Goal: Ask a question

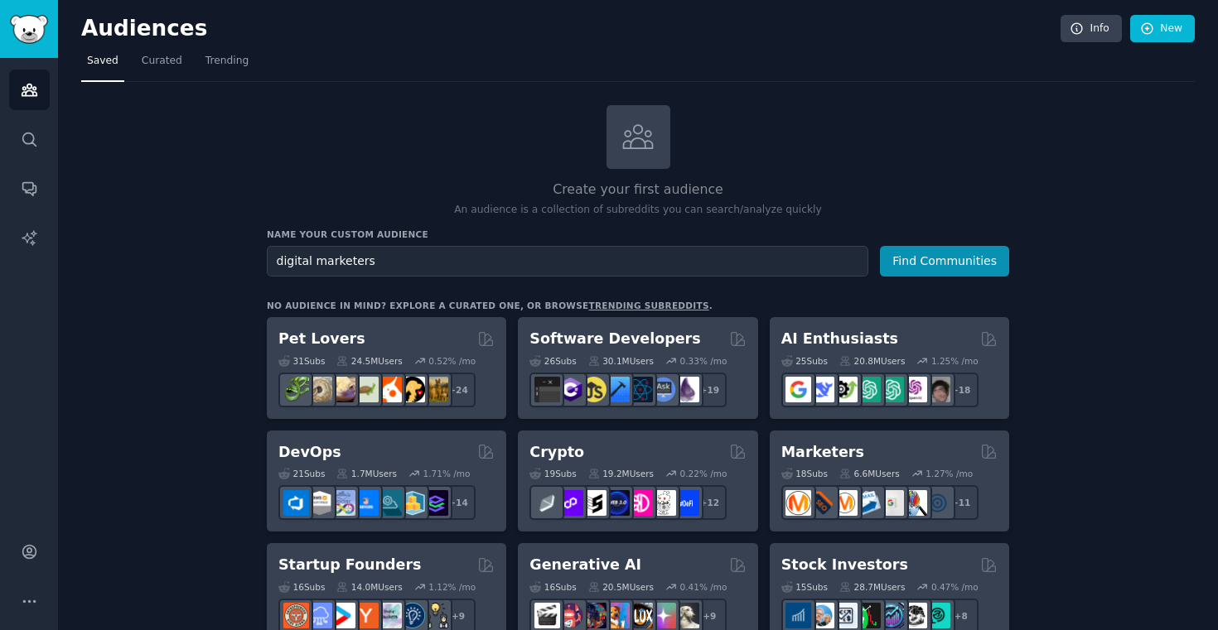
type input "digital marketers"
click at [880, 246] on button "Find Communities" at bounding box center [944, 261] width 129 height 31
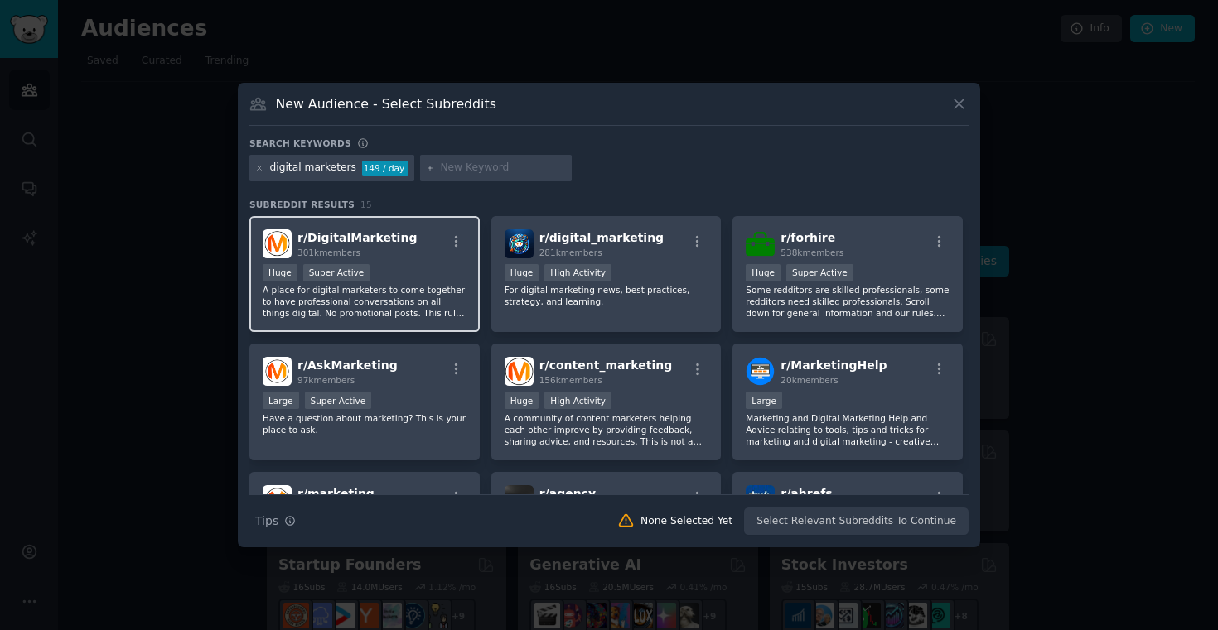
click at [408, 260] on div "r/ DigitalMarketing 301k members >= 95th percentile for submissions / day Huge …" at bounding box center [364, 274] width 230 height 117
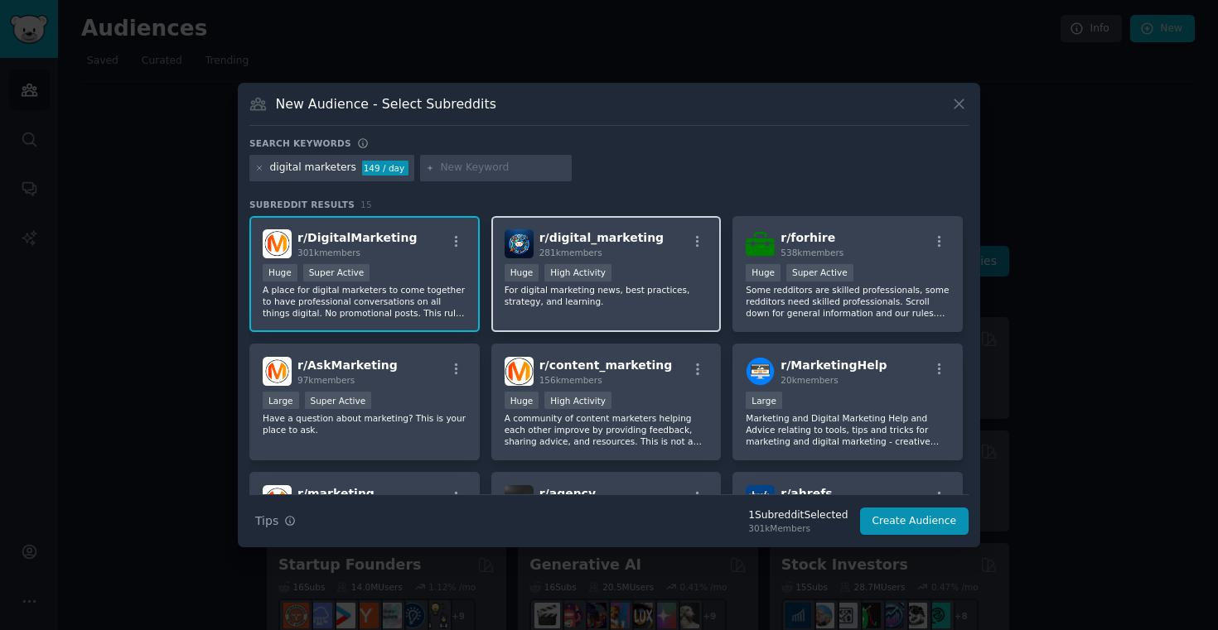
click at [656, 258] on div "r/ digital_marketing 281k members Huge High Activity For digital marketing news…" at bounding box center [606, 274] width 230 height 117
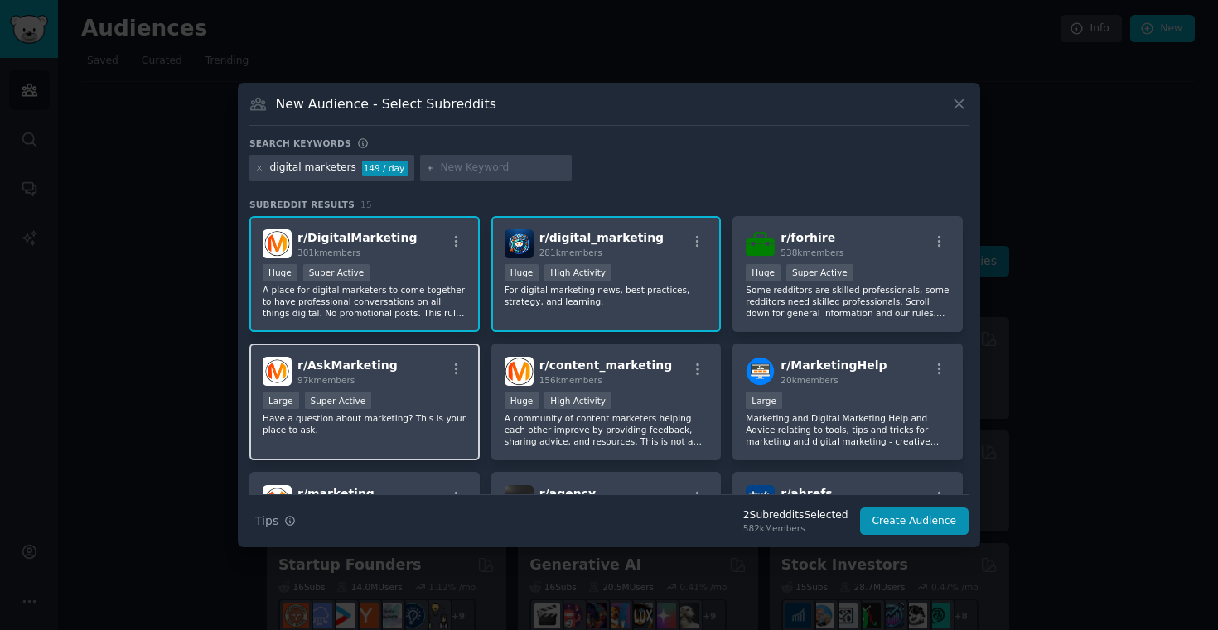
click at [400, 413] on p "Have a question about marketing? This is your place to ask." at bounding box center [365, 423] width 204 height 23
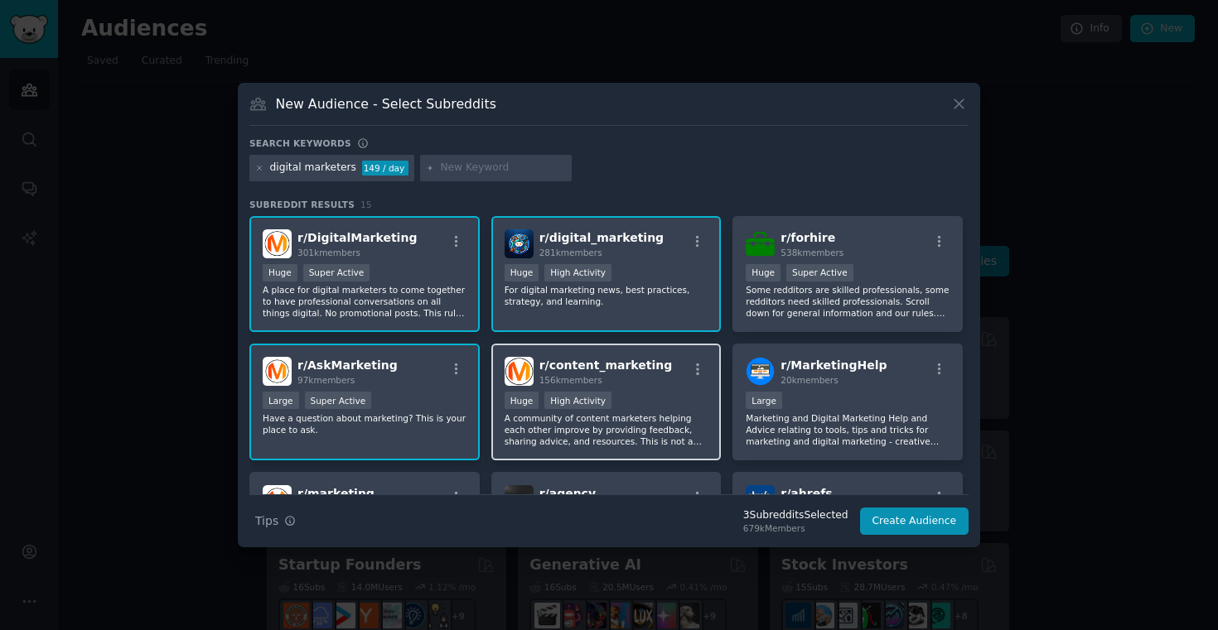
click at [631, 414] on p "A community of content marketers helping each other improve by providing feedba…" at bounding box center [606, 429] width 204 height 35
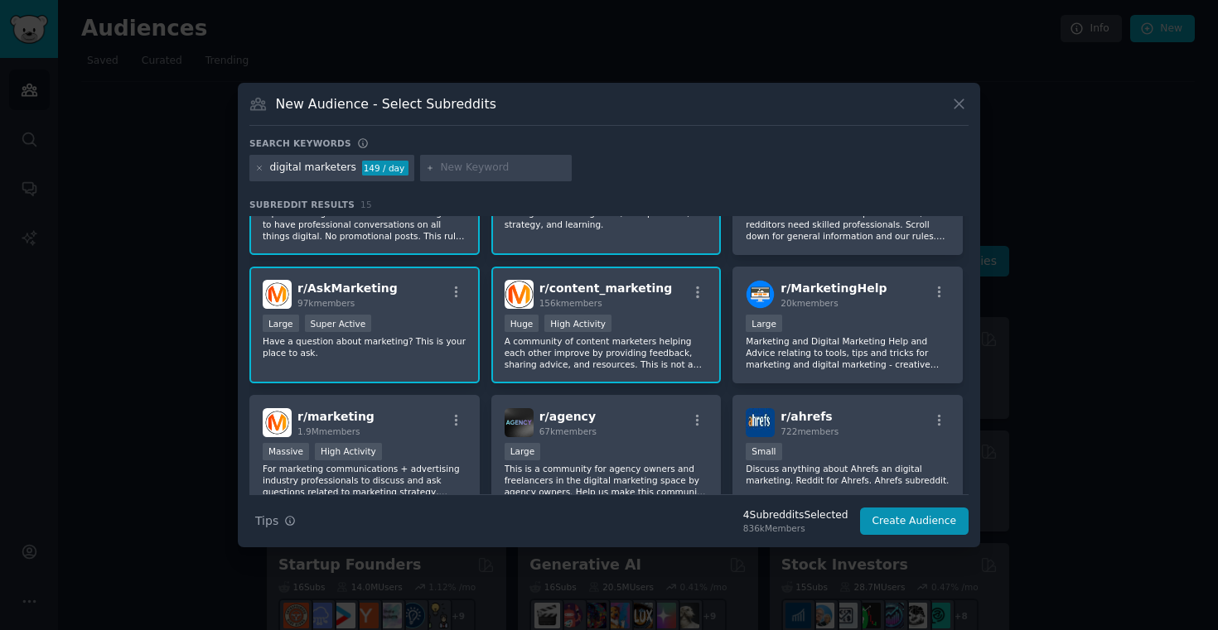
scroll to position [78, 0]
click at [865, 319] on div "Large" at bounding box center [847, 324] width 204 height 21
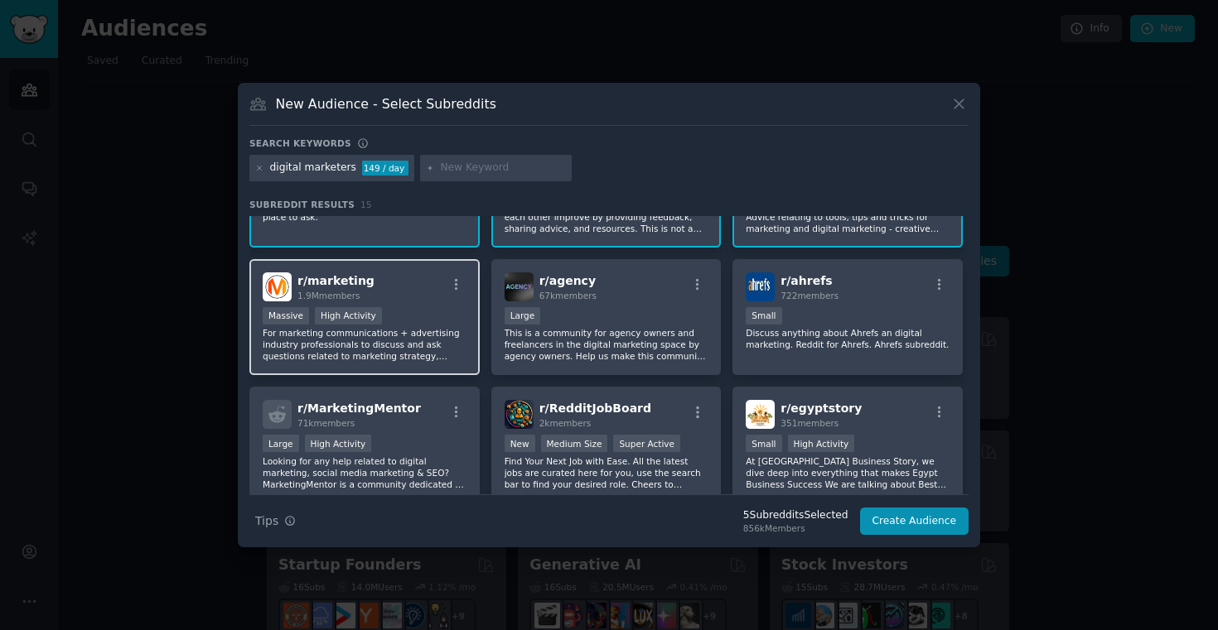
scroll to position [218, 0]
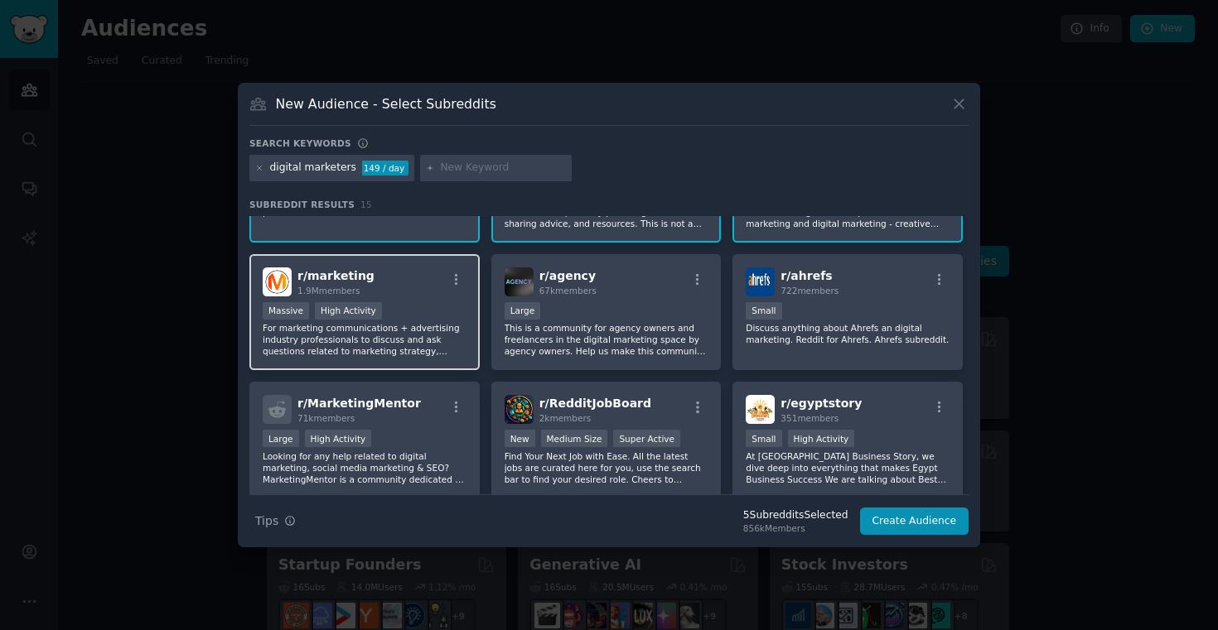
click at [435, 321] on div "Massive High Activity" at bounding box center [365, 312] width 204 height 21
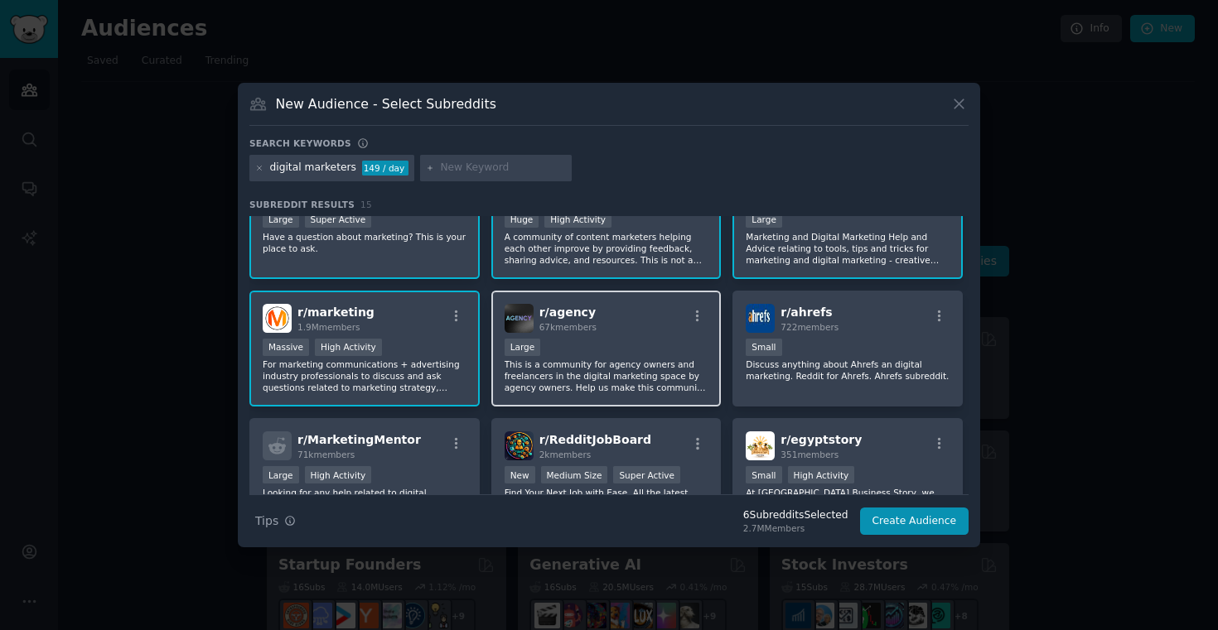
scroll to position [229, 0]
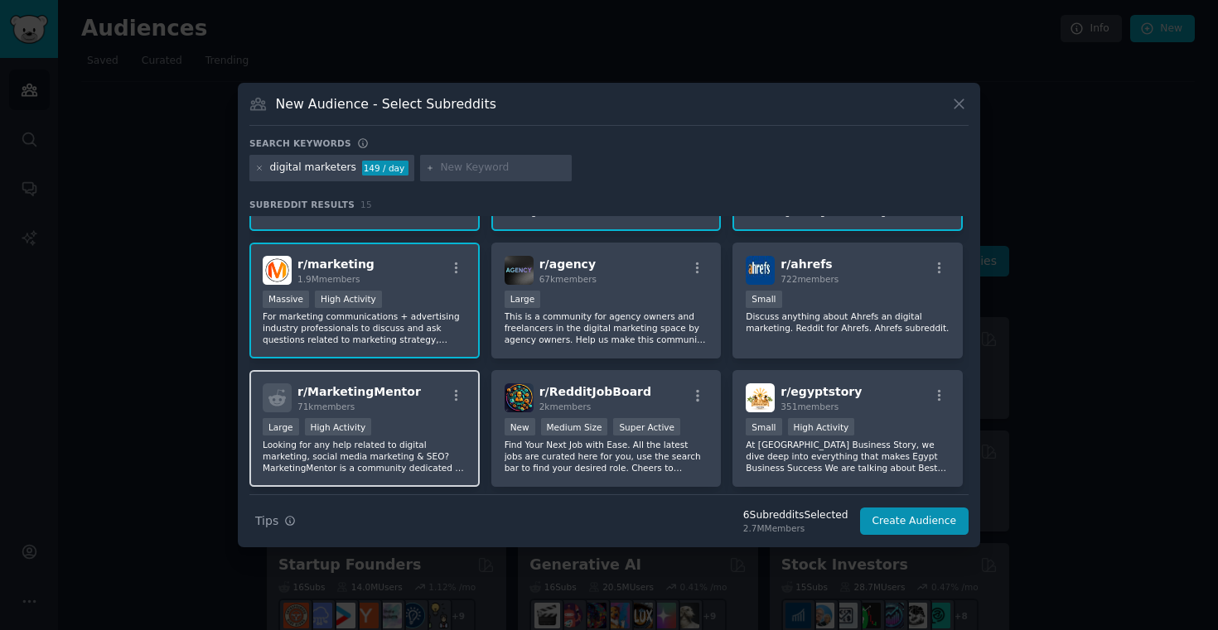
click at [409, 395] on div "r/ MarketingMentor 71k members" at bounding box center [365, 397] width 204 height 29
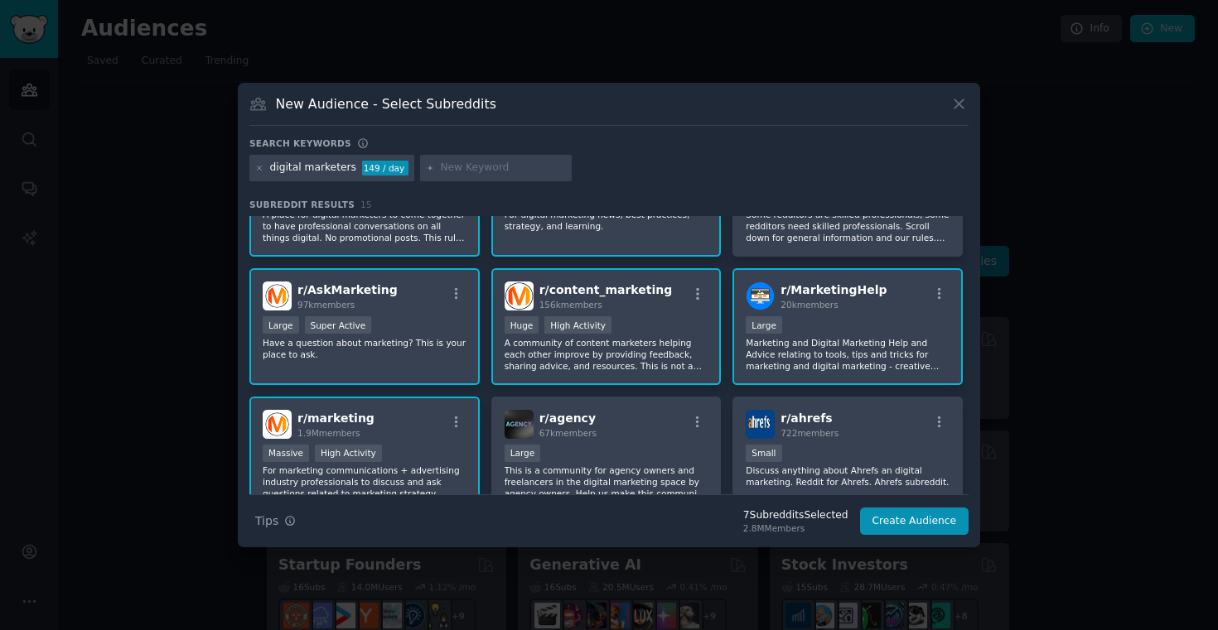
scroll to position [0, 0]
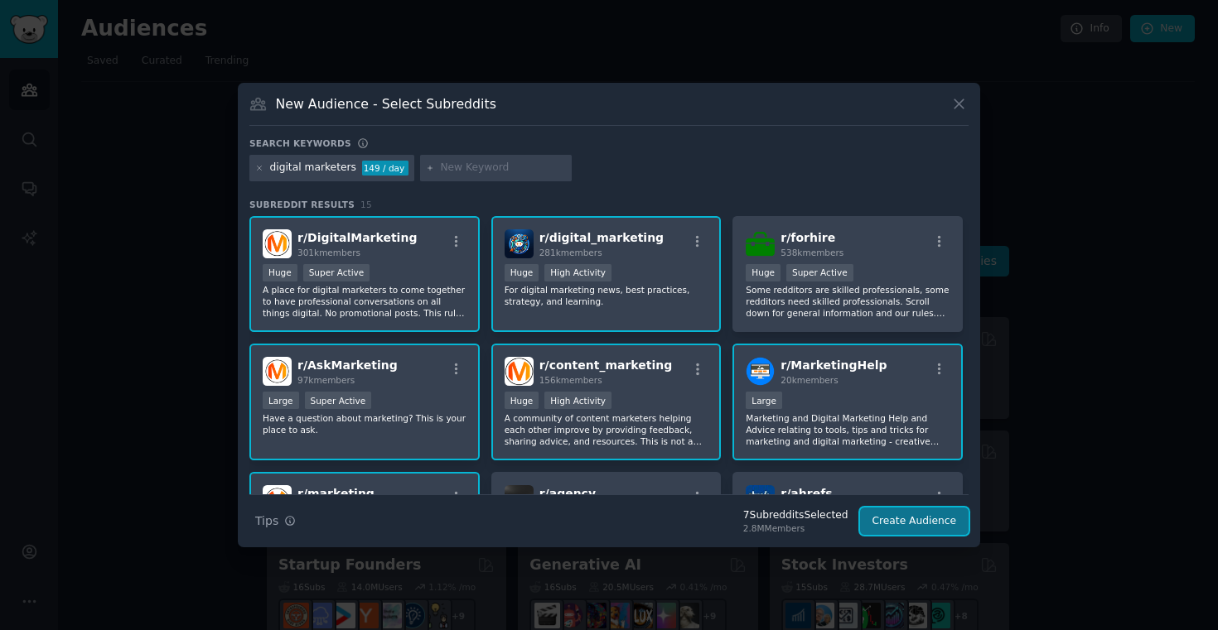
click at [948, 525] on button "Create Audience" at bounding box center [914, 522] width 109 height 28
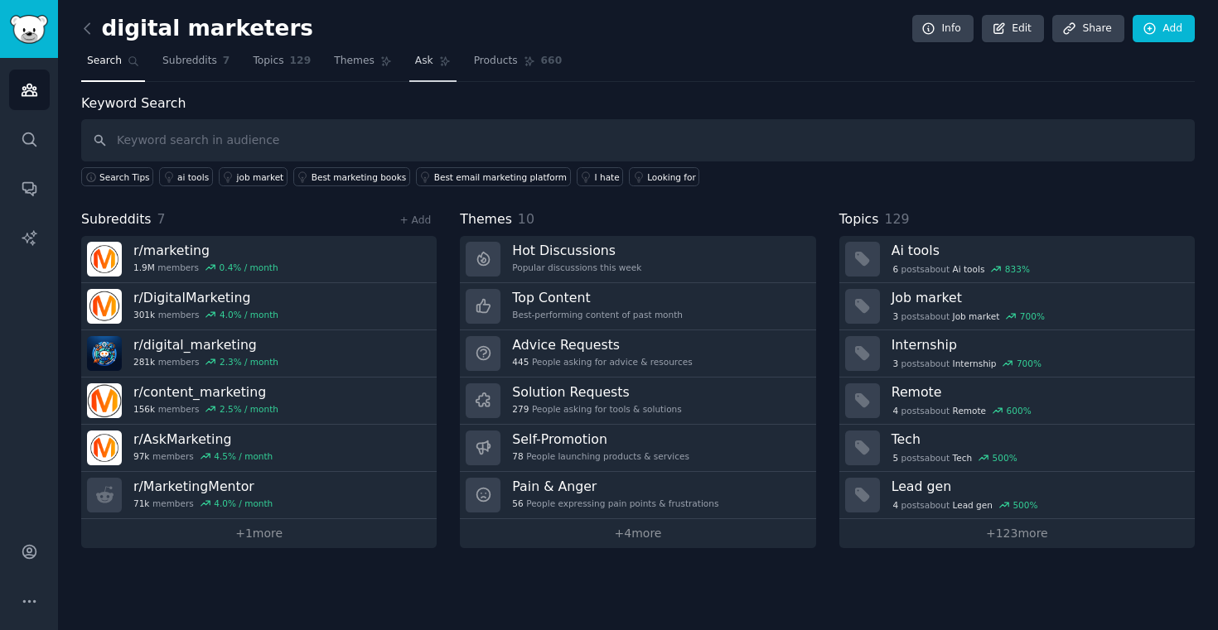
click at [421, 70] on link "Ask" at bounding box center [432, 65] width 47 height 34
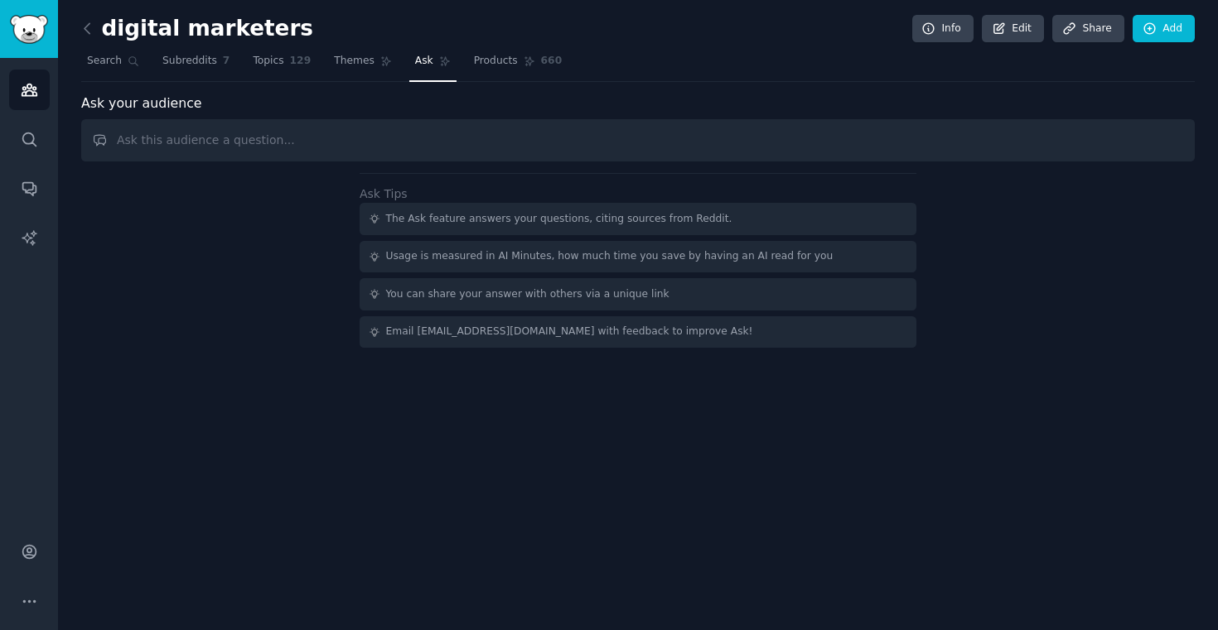
click at [396, 141] on input "text" at bounding box center [637, 140] width 1113 height 42
type input "what are the biggest problems that digital marketers are facing [DATE]?"
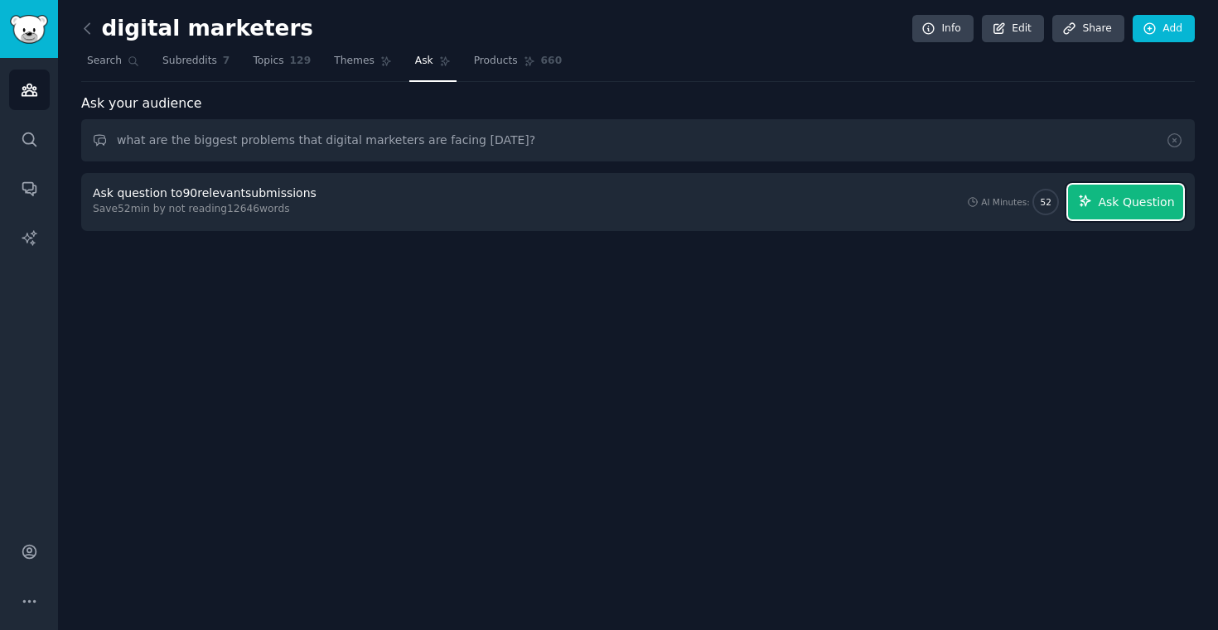
click at [1154, 209] on span "Ask Question" at bounding box center [1135, 202] width 76 height 17
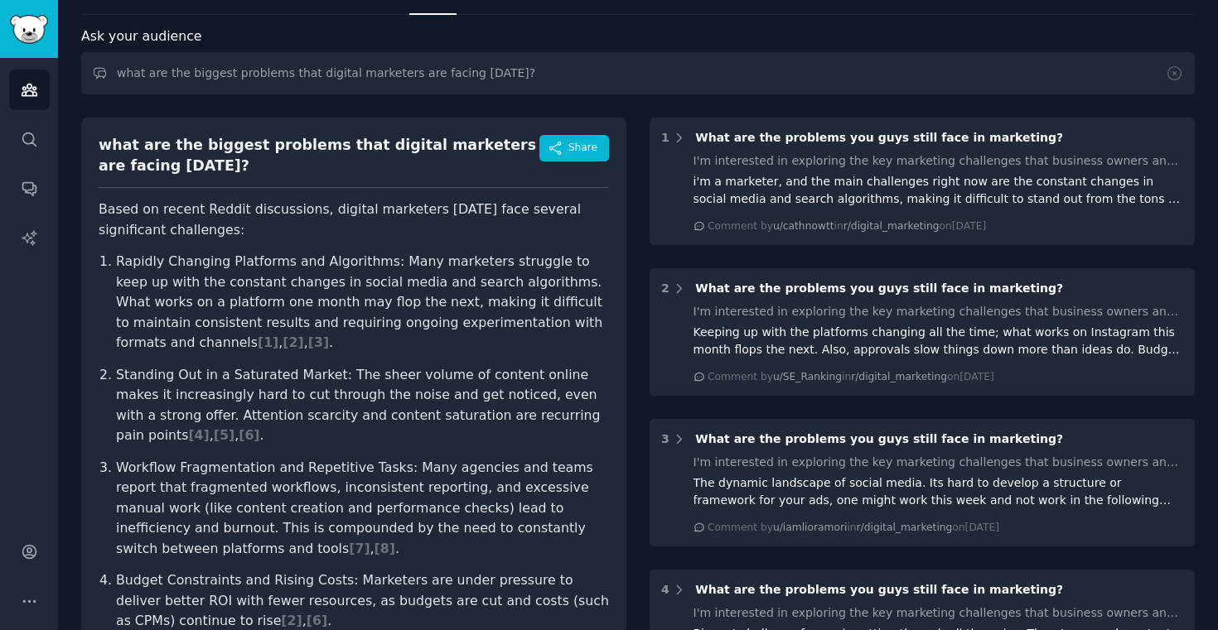
scroll to position [72, 0]
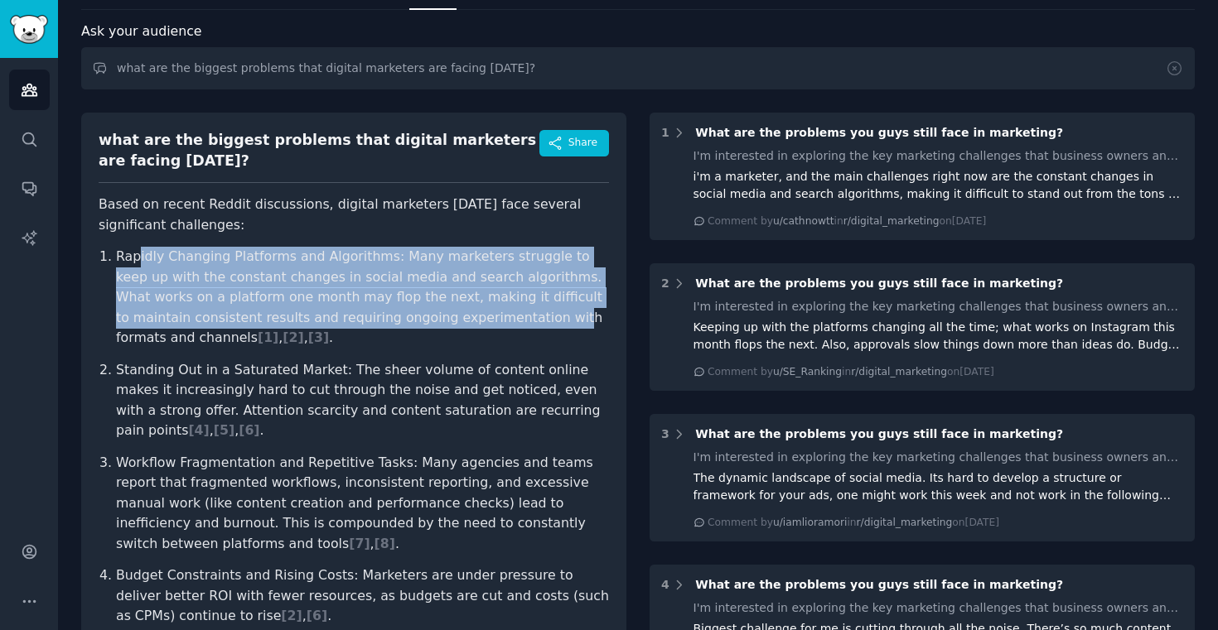
drag, startPoint x: 137, startPoint y: 265, endPoint x: 407, endPoint y: 326, distance: 276.1
click at [407, 326] on p "Rapidly Changing Platforms and Algorithms: Many marketers struggle to keep up w…" at bounding box center [362, 298] width 493 height 102
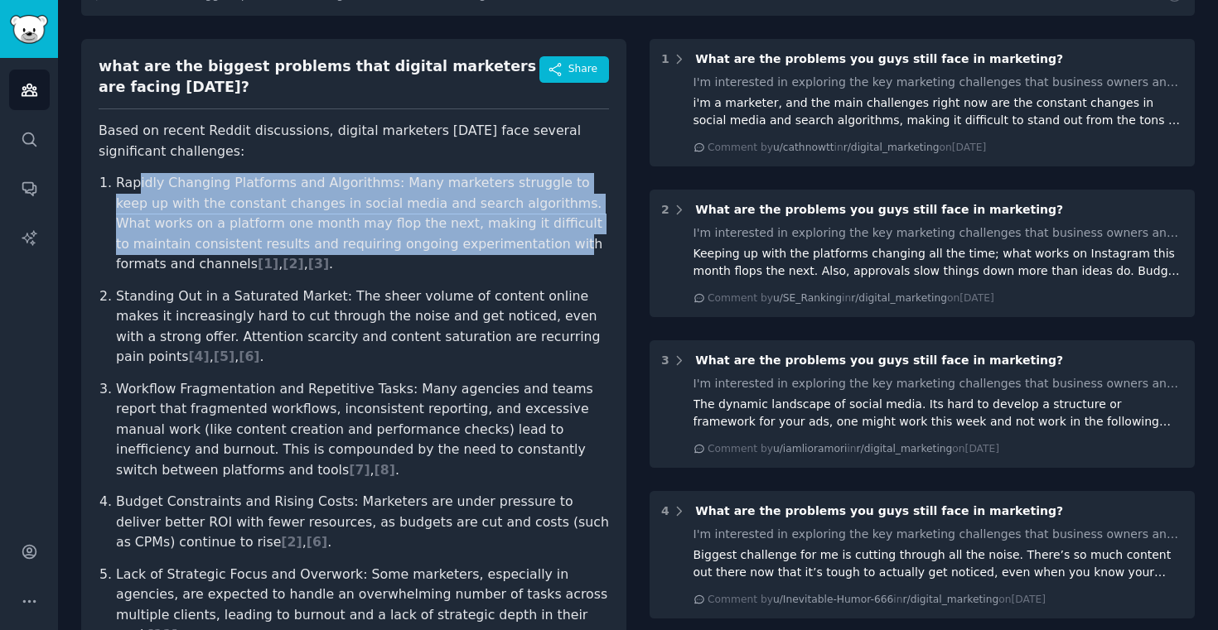
scroll to position [147, 0]
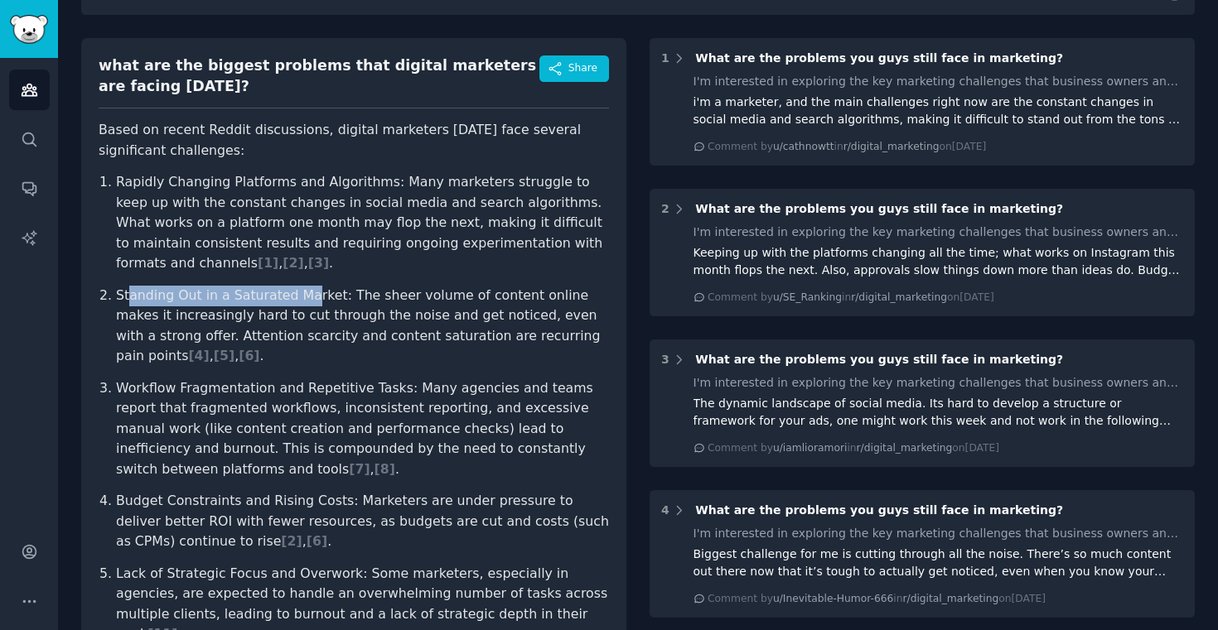
drag, startPoint x: 128, startPoint y: 290, endPoint x: 301, endPoint y: 302, distance: 173.5
click at [301, 302] on p "Standing Out in a Saturated Market: The sheer volume of content online makes it…" at bounding box center [362, 326] width 493 height 81
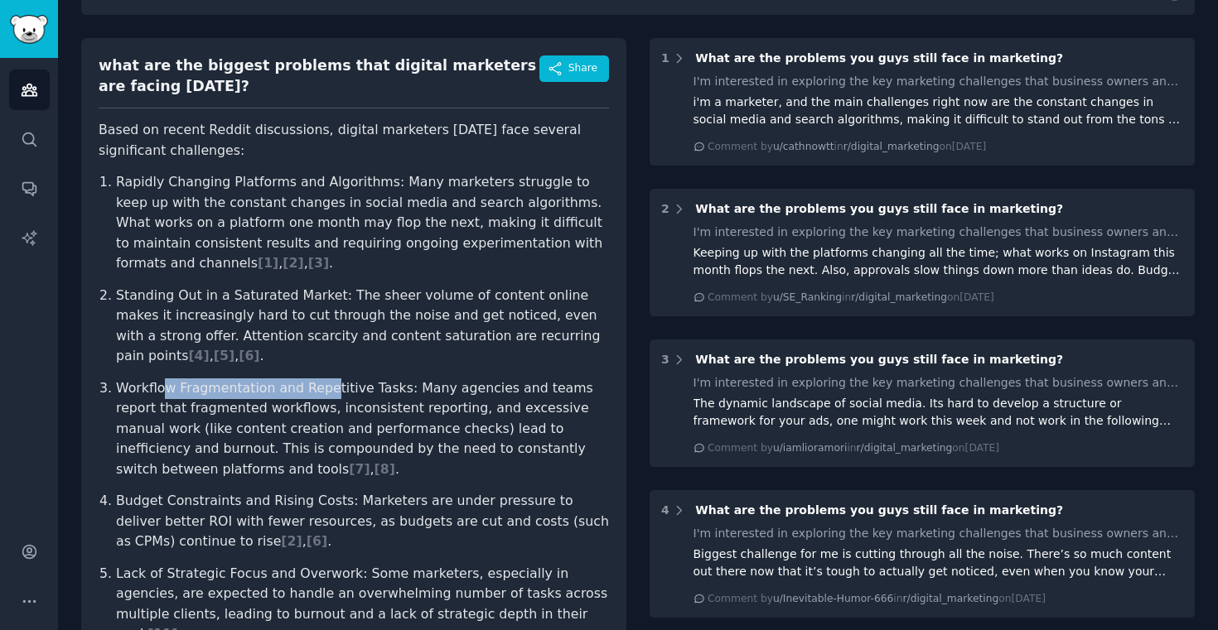
drag, startPoint x: 162, startPoint y: 386, endPoint x: 321, endPoint y: 387, distance: 158.2
click at [321, 387] on p "Workflow Fragmentation and Repetitive Tasks: Many agencies and teams report tha…" at bounding box center [362, 430] width 493 height 102
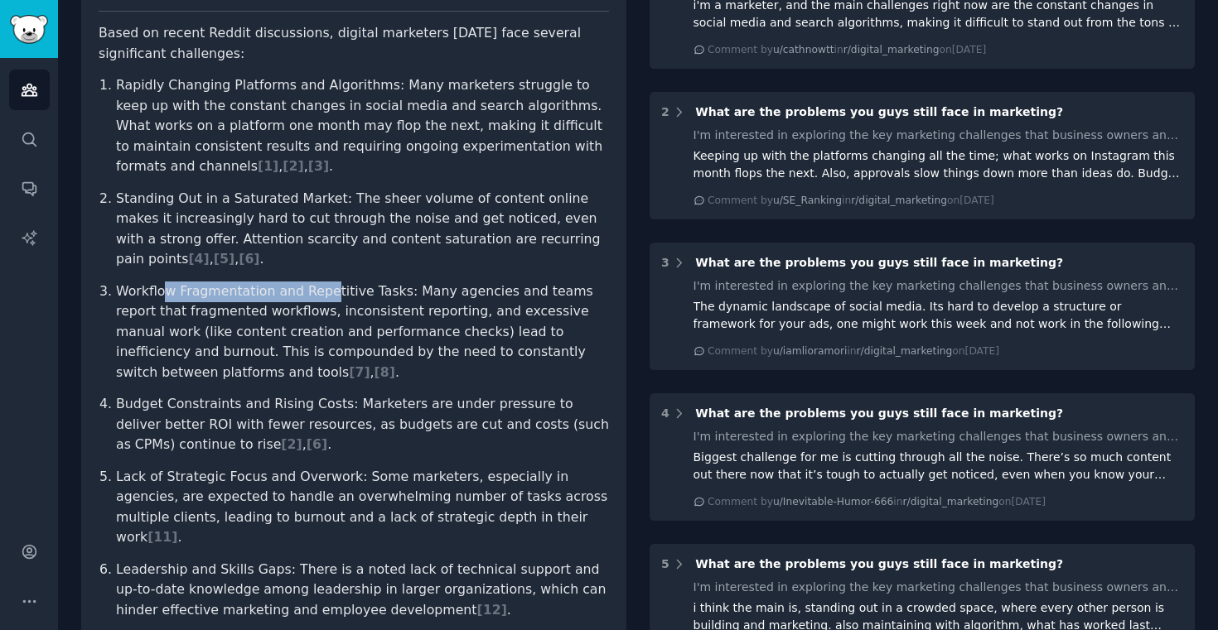
scroll to position [258, 0]
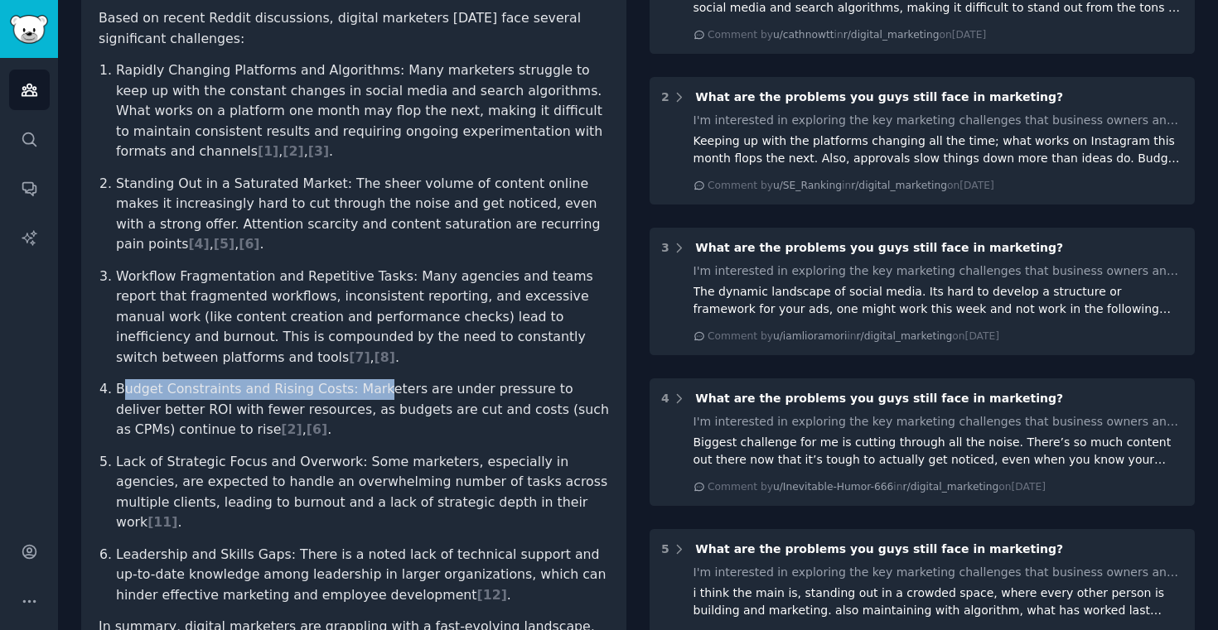
drag, startPoint x: 126, startPoint y: 384, endPoint x: 367, endPoint y: 389, distance: 241.1
click at [367, 389] on p "Budget Constraints and Rising Costs: Marketers are under pressure to deliver be…" at bounding box center [362, 409] width 493 height 61
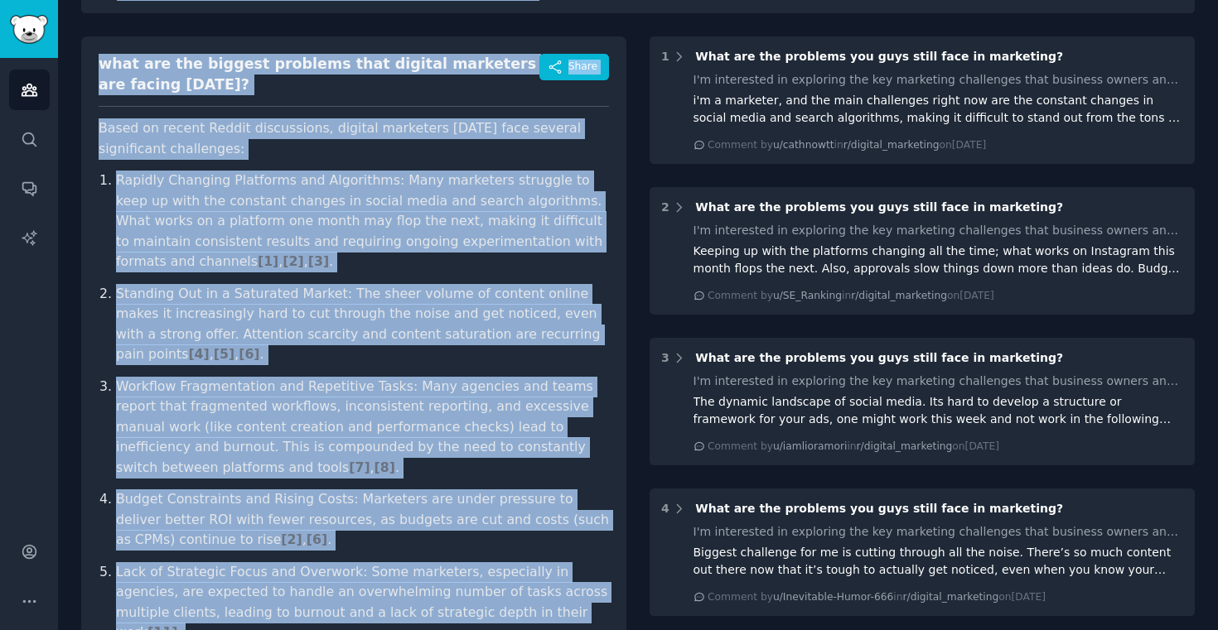
scroll to position [0, 0]
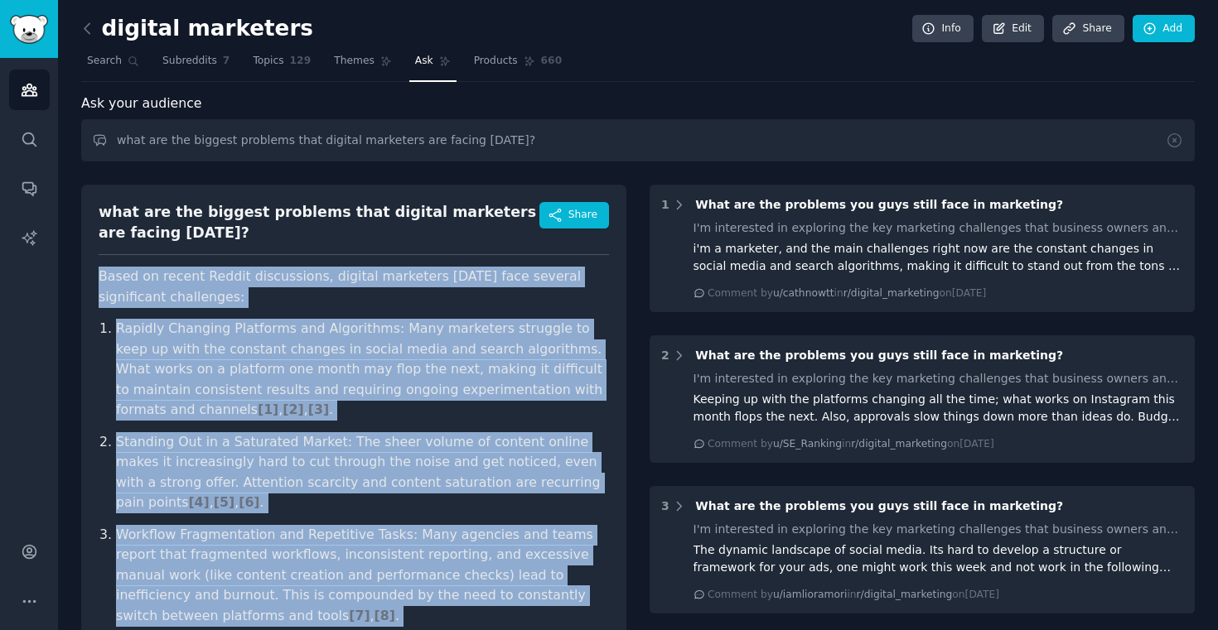
drag, startPoint x: 252, startPoint y: 572, endPoint x: 92, endPoint y: 276, distance: 336.9
click at [92, 276] on div "what are the biggest problems that digital marketers are facing [DATE]? Share B…" at bounding box center [353, 596] width 545 height 822
copy article "Based on recent Reddit discussions, digital marketers [DATE] face several signi…"
